Goal: Information Seeking & Learning: Learn about a topic

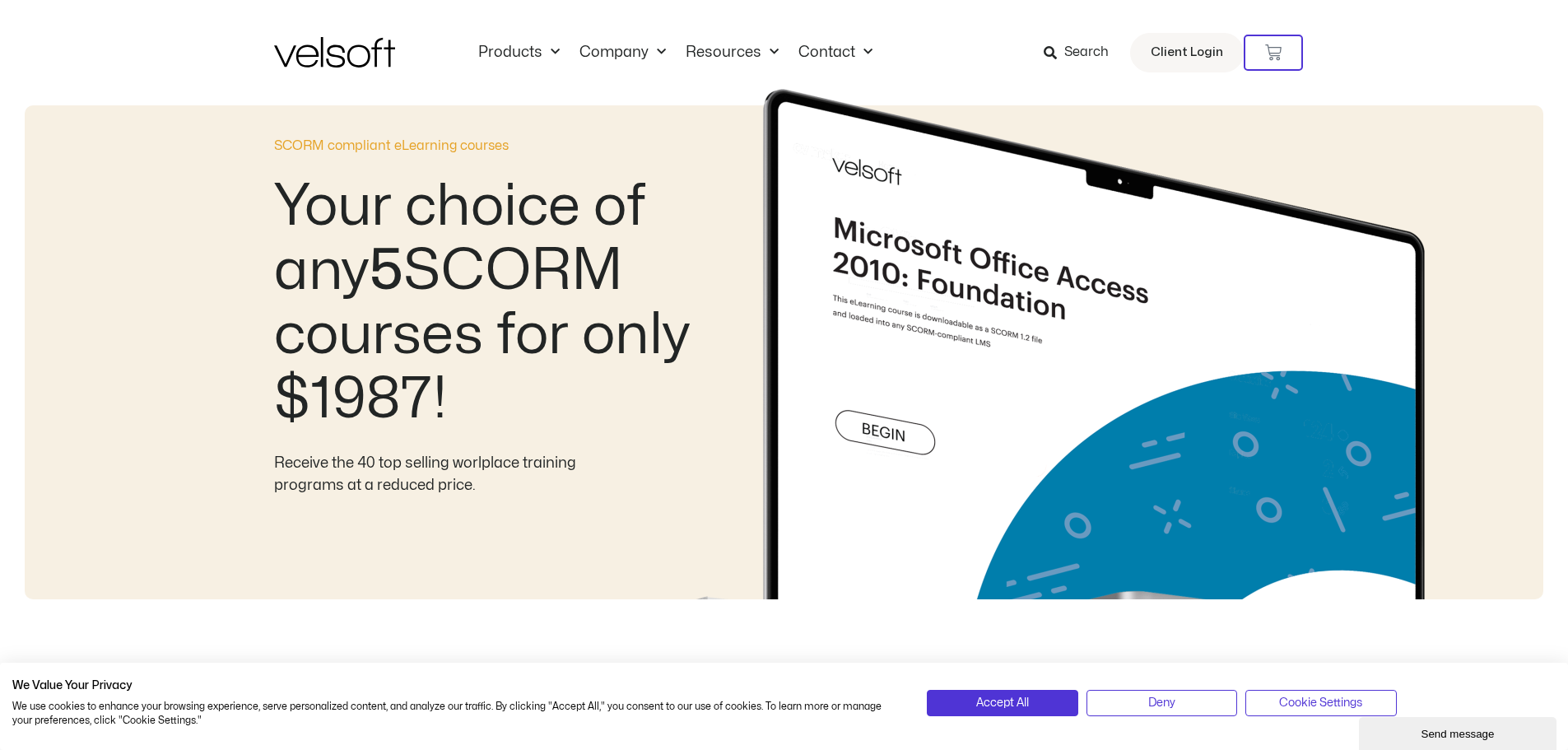
click at [695, 222] on img at bounding box center [1072, 344] width 843 height 510
click at [676, 220] on img at bounding box center [1072, 344] width 843 height 510
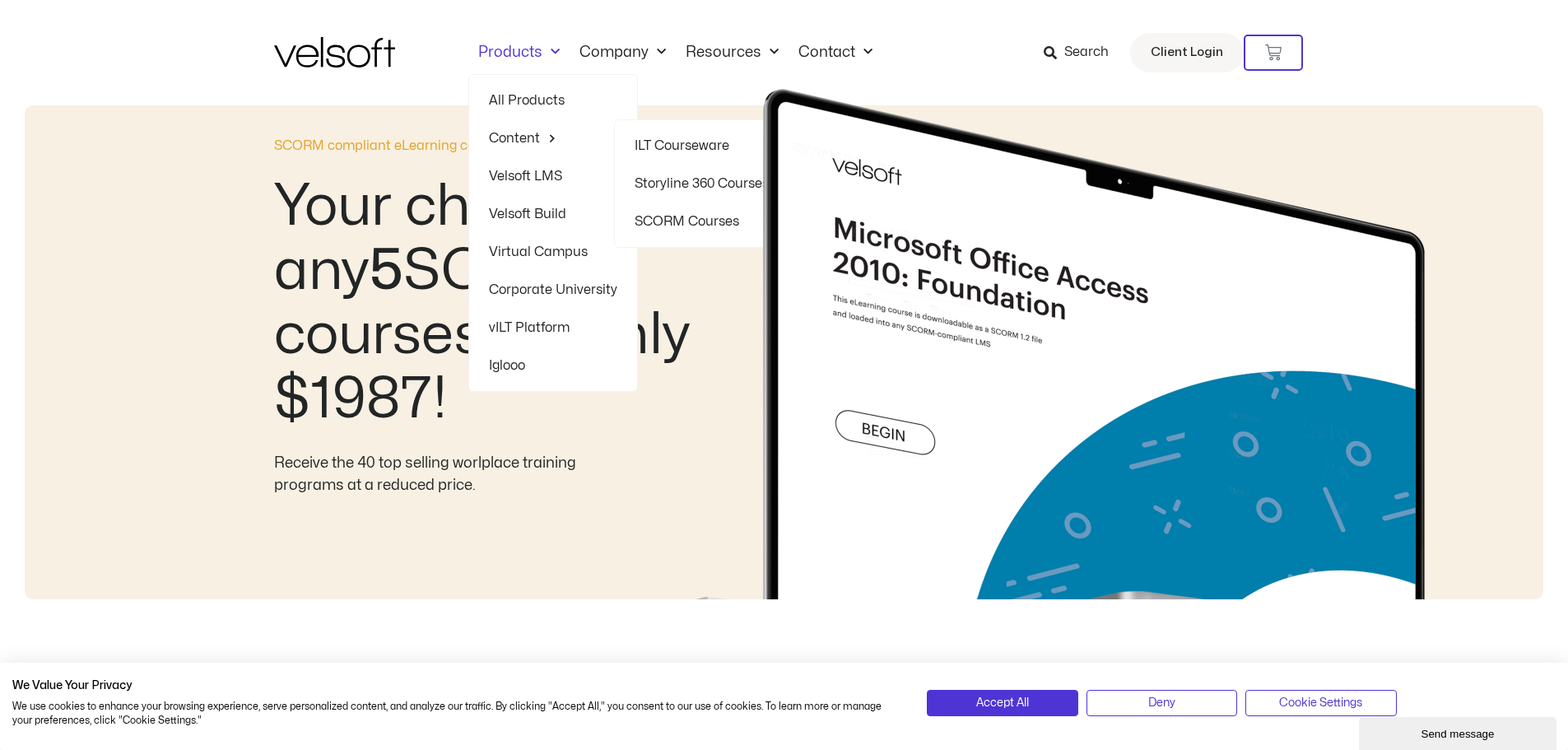
click at [506, 130] on link "Content" at bounding box center [553, 138] width 129 height 38
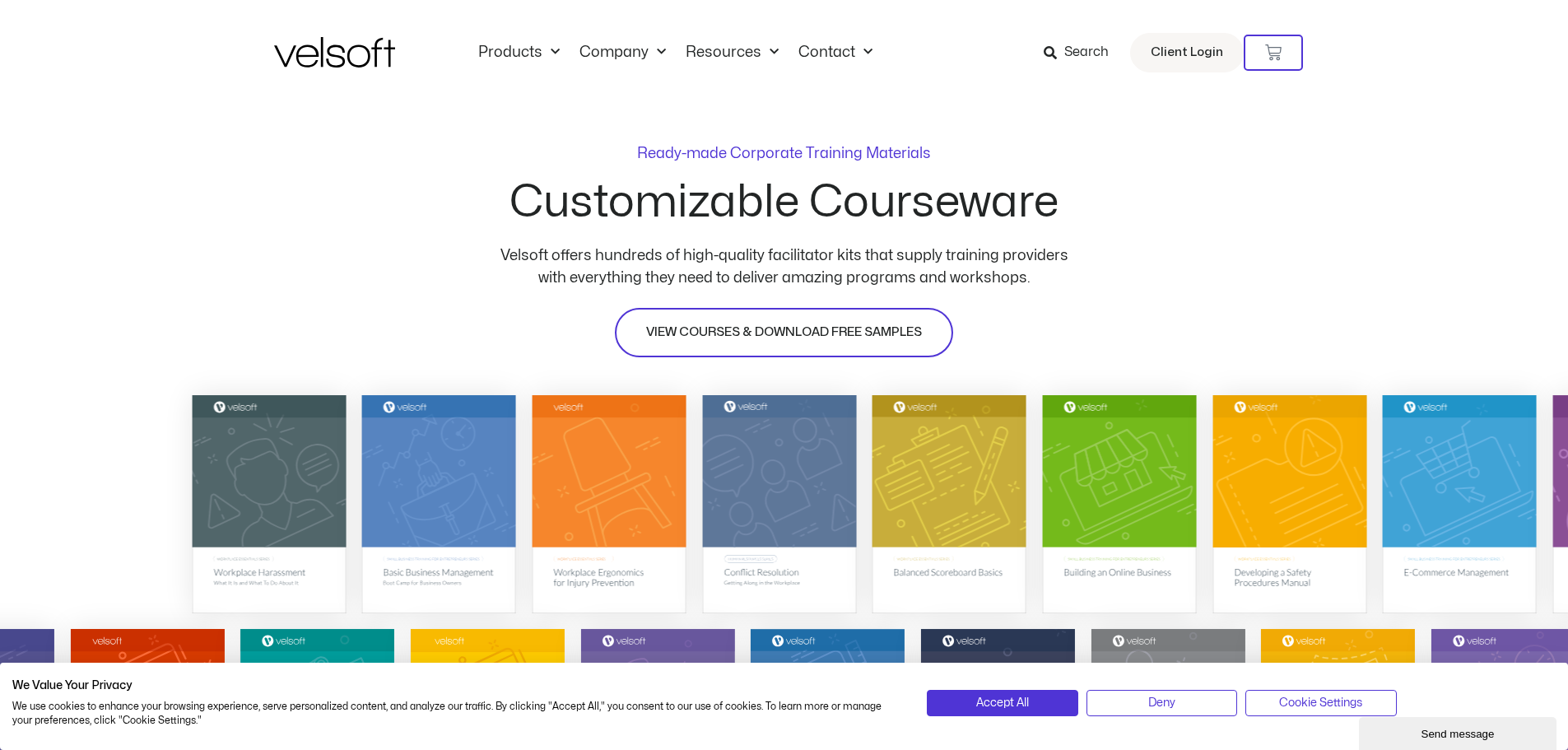
click at [839, 326] on span "VIEW COURSES & DOWNLOAD FREE SAMPLES" at bounding box center [784, 333] width 276 height 20
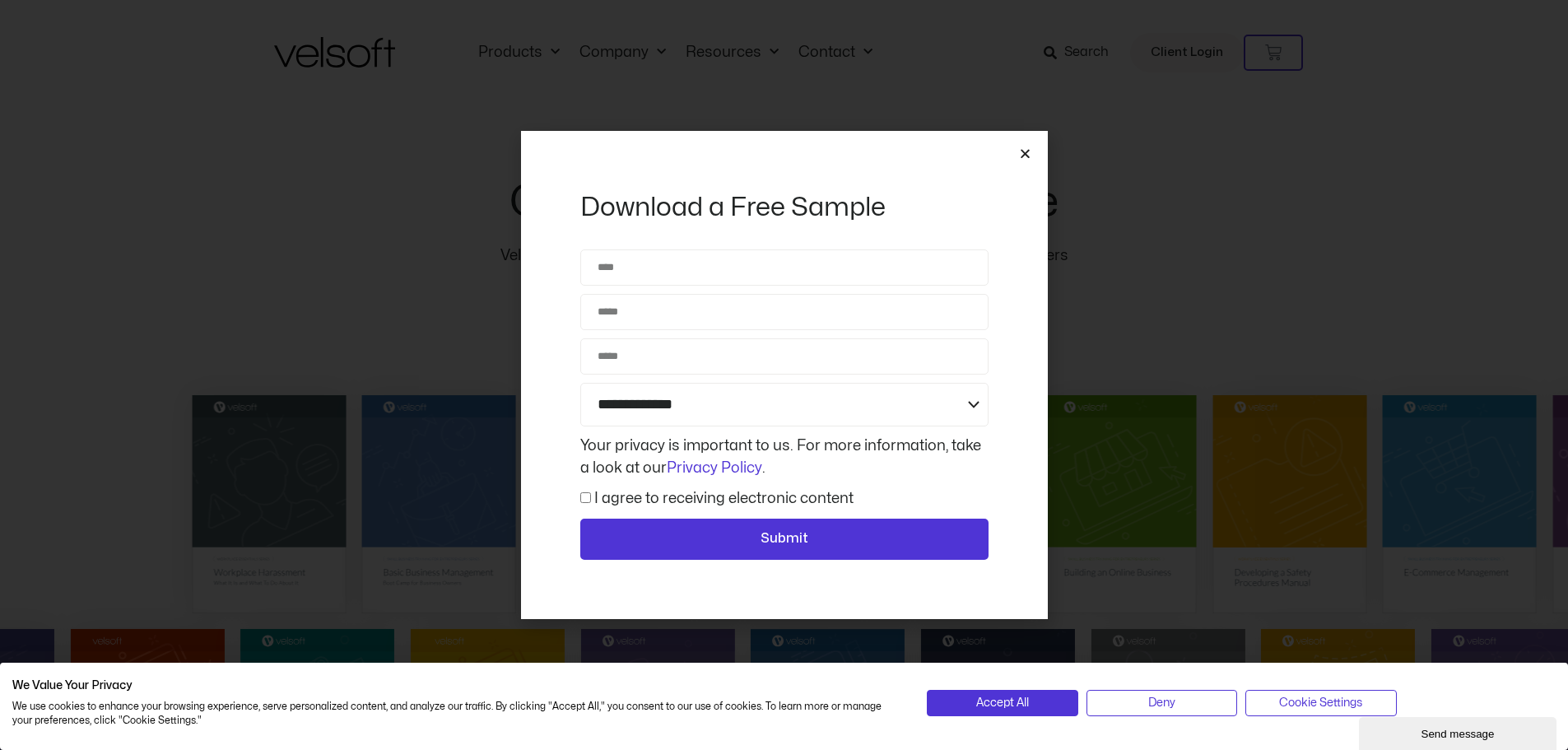
click at [1029, 157] on icon "Close" at bounding box center [1025, 153] width 12 height 12
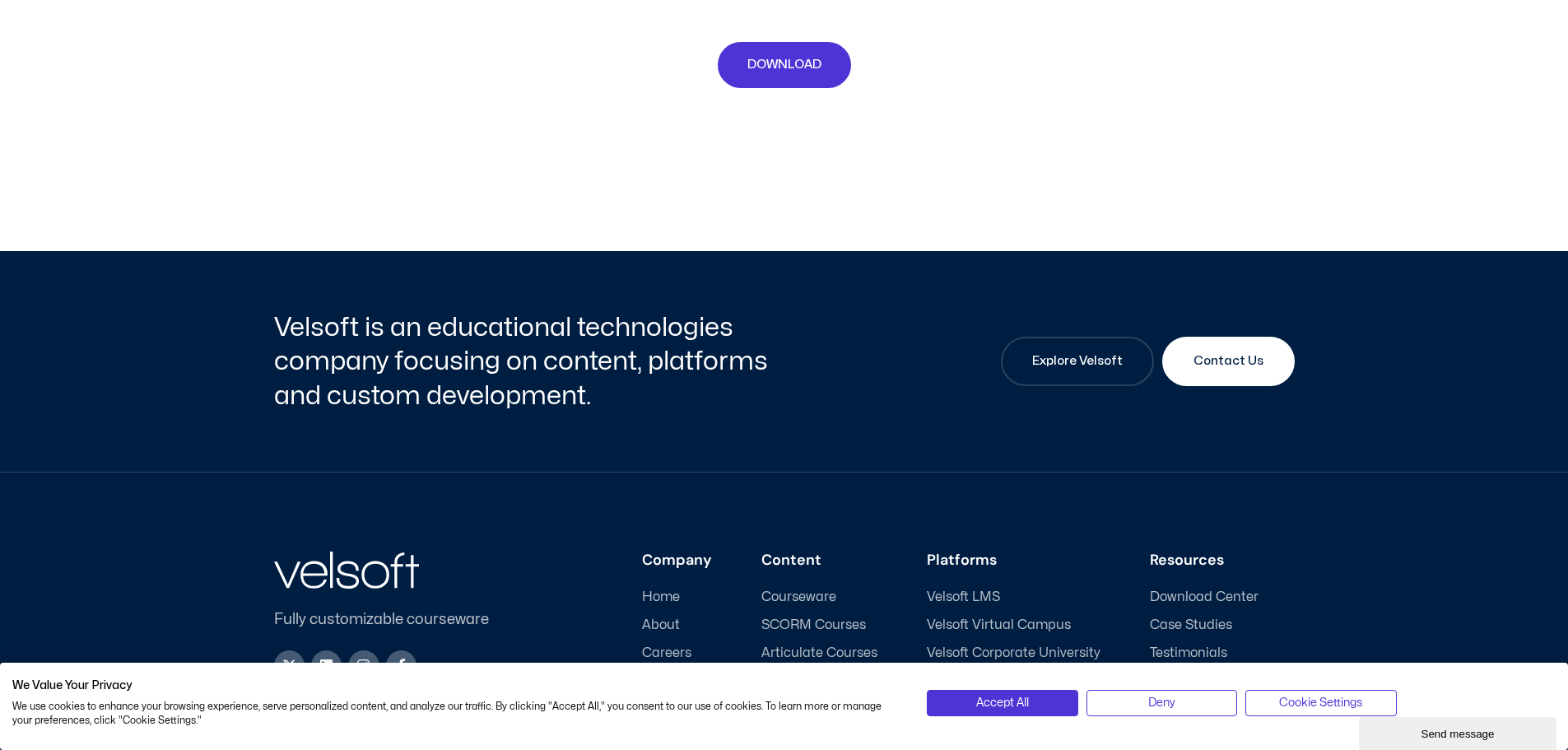
scroll to position [7796, 0]
